Goal: Information Seeking & Learning: Learn about a topic

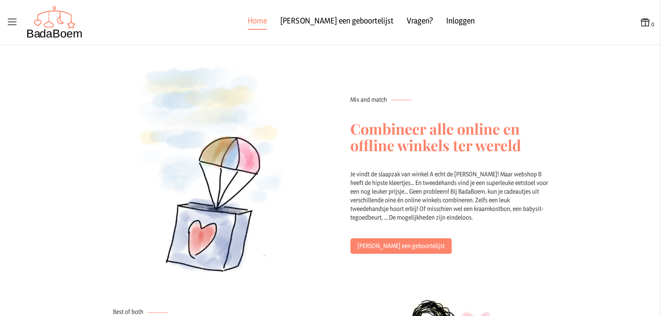
scroll to position [283, 0]
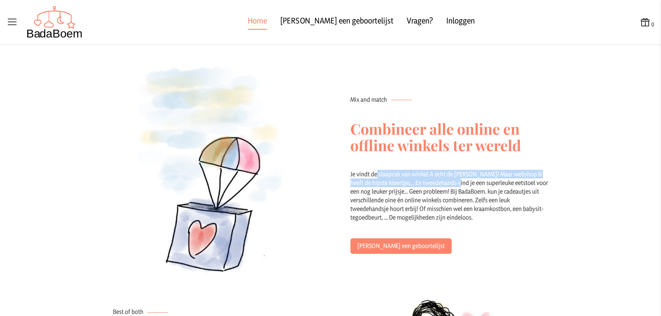
drag, startPoint x: 372, startPoint y: 139, endPoint x: 459, endPoint y: 180, distance: 96.7
click at [459, 180] on div "Je vindt de slaapzak van winkel A echt de [PERSON_NAME]! Maar webshop B heeft d…" at bounding box center [449, 204] width 198 height 68
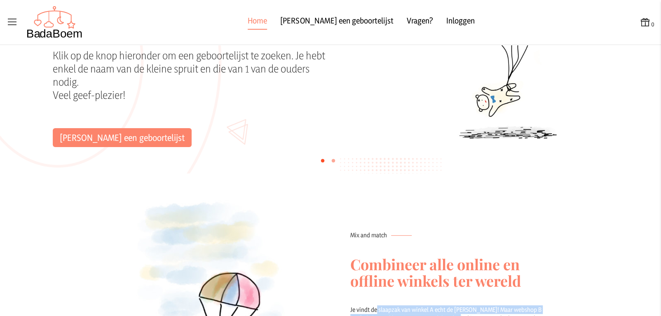
scroll to position [146, 0]
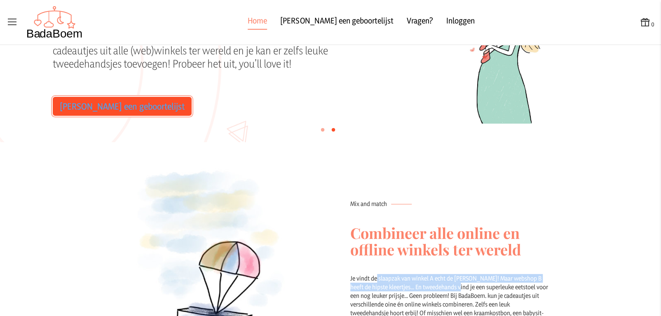
click at [116, 108] on link "[PERSON_NAME] een geboortelijst" at bounding box center [122, 106] width 139 height 19
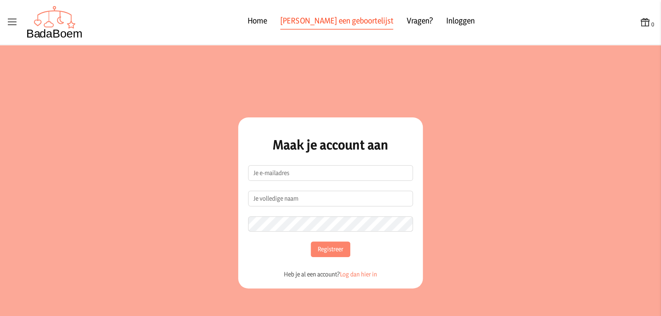
click at [305, 19] on link "[PERSON_NAME] een geboortelijst" at bounding box center [336, 22] width 113 height 15
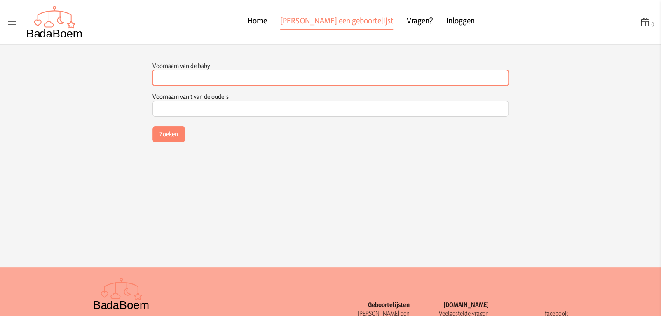
click at [197, 73] on input "Voornaam van de baby" at bounding box center [330, 78] width 356 height 16
type input "M"
type input "[PERSON_NAME]"
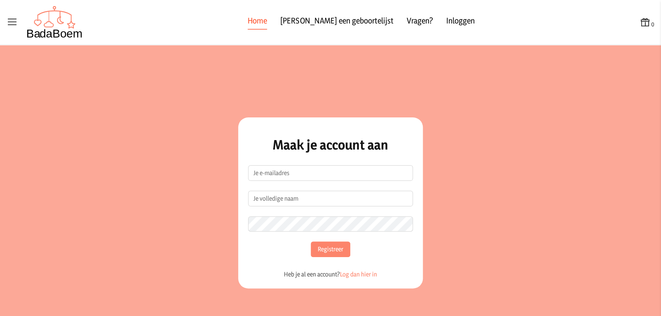
click at [267, 19] on link "Home" at bounding box center [257, 22] width 19 height 15
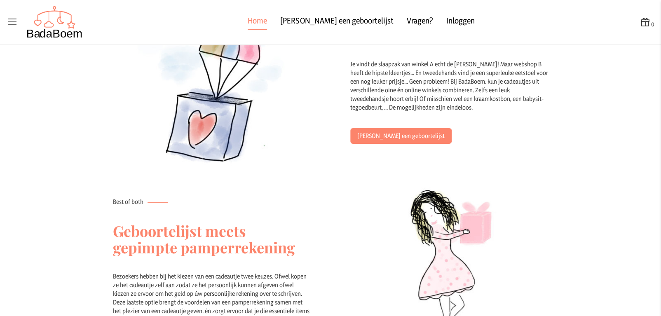
scroll to position [360, 0]
click at [374, 135] on link "[PERSON_NAME] een geboortelijst" at bounding box center [400, 136] width 101 height 16
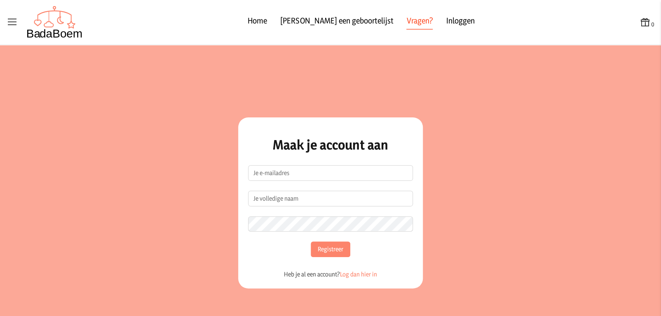
click at [406, 19] on link "Vragen?" at bounding box center [419, 22] width 26 height 15
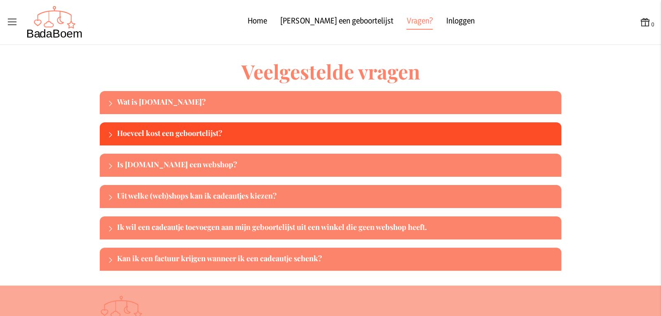
click at [176, 137] on div "Hoeveel kost een geboortelijst?" at bounding box center [337, 133] width 441 height 13
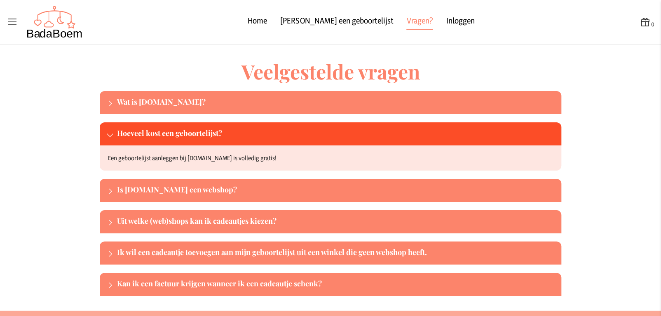
click at [176, 137] on div "Hoeveel kost een geboortelijst?" at bounding box center [337, 133] width 441 height 13
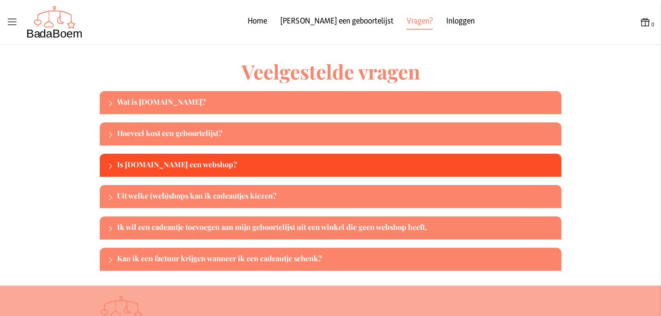
click at [170, 165] on div "Is [DOMAIN_NAME] een webshop?" at bounding box center [337, 165] width 441 height 13
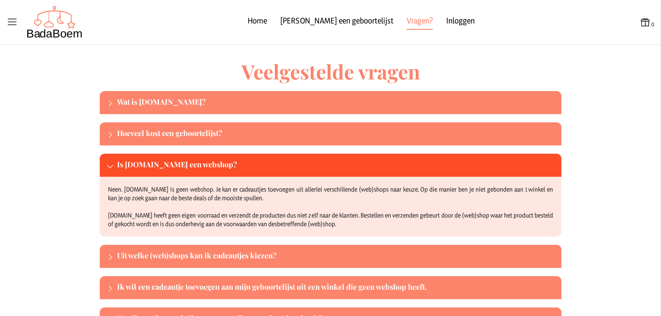
click at [170, 165] on div "Is [DOMAIN_NAME] een webshop?" at bounding box center [337, 165] width 441 height 13
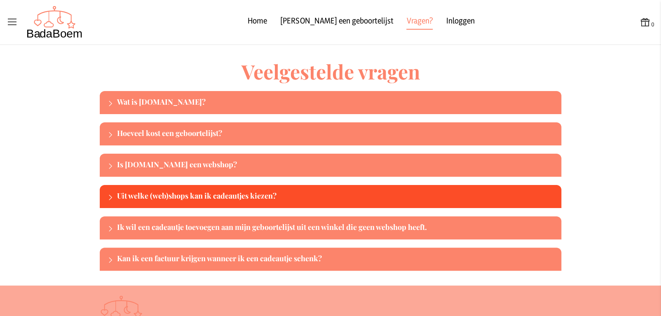
click at [187, 197] on div "Uit welke (web)shops kan ik cadeautjes kiezen?" at bounding box center [337, 196] width 441 height 13
